Goal: Task Accomplishment & Management: Use online tool/utility

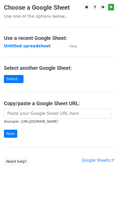
click at [33, 39] on h4 "Use a recent Google Sheet:" at bounding box center [59, 38] width 110 height 6
click at [18, 80] on link "Select..." at bounding box center [14, 79] width 20 height 8
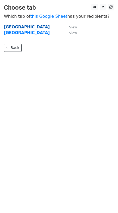
click at [13, 29] on strong "Nigeria" at bounding box center [27, 27] width 46 height 5
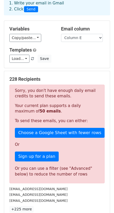
scroll to position [24, 0]
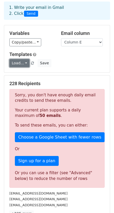
click at [25, 63] on link "Load..." at bounding box center [19, 63] width 20 height 8
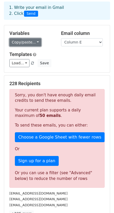
click at [32, 42] on link "Copy/paste..." at bounding box center [25, 42] width 32 height 8
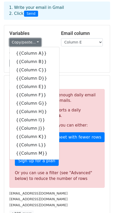
click at [32, 42] on link "Copy/paste..." at bounding box center [25, 42] width 32 height 8
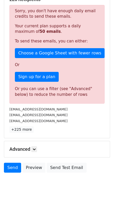
scroll to position [112, 0]
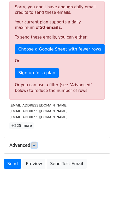
click at [36, 147] on link at bounding box center [34, 146] width 6 height 6
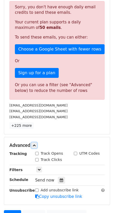
scroll to position [163, 0]
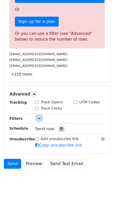
click at [40, 119] on icon at bounding box center [39, 118] width 3 height 3
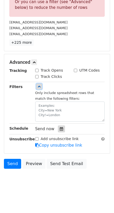
scroll to position [0, 0]
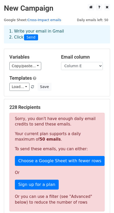
click at [41, 18] on link "Cross-Impact emails" at bounding box center [44, 20] width 34 height 4
click at [37, 10] on h2 "New Campaign" at bounding box center [57, 8] width 106 height 9
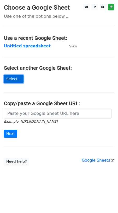
click at [13, 80] on link "Select..." at bounding box center [14, 79] width 20 height 8
